Goal: Task Accomplishment & Management: Manage account settings

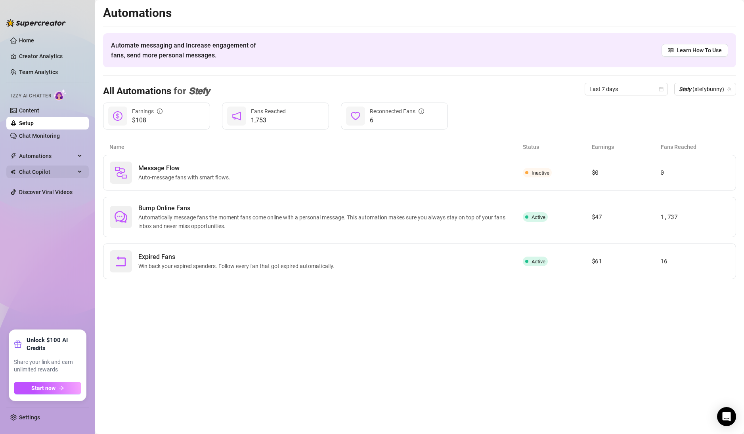
click at [34, 171] on span "Chat Copilot" at bounding box center [47, 172] width 56 height 13
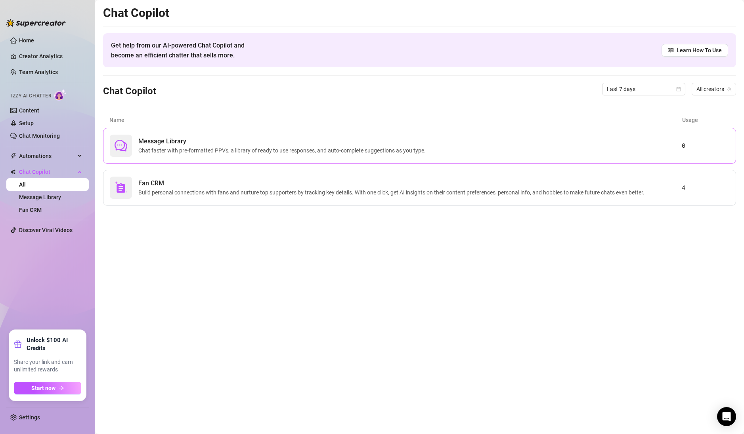
click at [187, 146] on span "Chat faster with pre-formatted PPVs, a library of ready to use responses, and a…" at bounding box center [283, 150] width 291 height 9
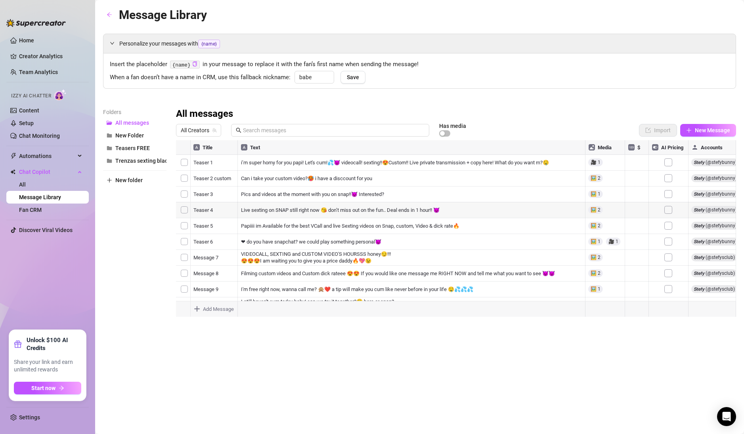
scroll to position [0, 0]
click at [209, 130] on span "All Creators" at bounding box center [199, 130] width 36 height 12
click at [223, 158] on span "( stefybunny )" at bounding box center [226, 159] width 32 height 9
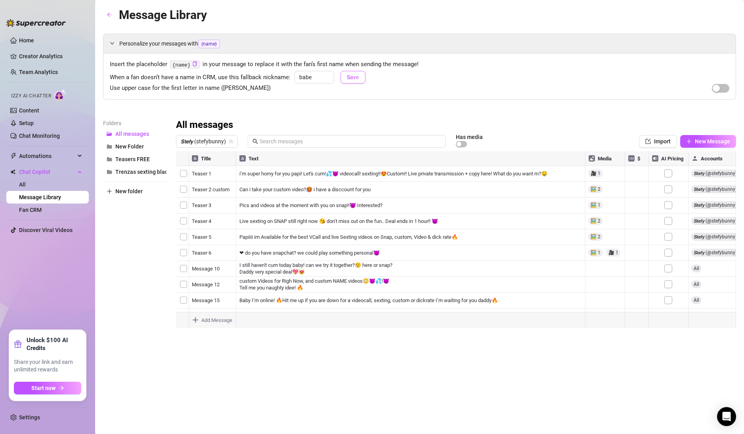
click at [350, 79] on span "Save" at bounding box center [353, 77] width 12 height 6
click at [286, 115] on div "Personalize your messages with {name} Insert the placeholder {name} in your mes…" at bounding box center [419, 181] width 633 height 294
